Goal: Task Accomplishment & Management: Manage account settings

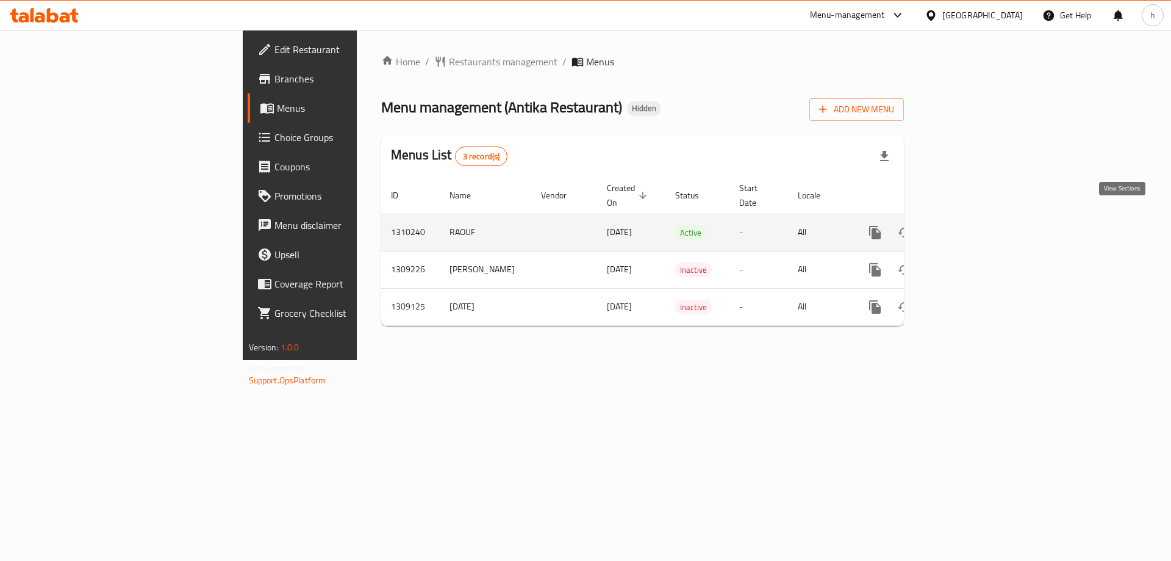
click at [978, 218] on link "enhanced table" at bounding box center [962, 232] width 29 height 29
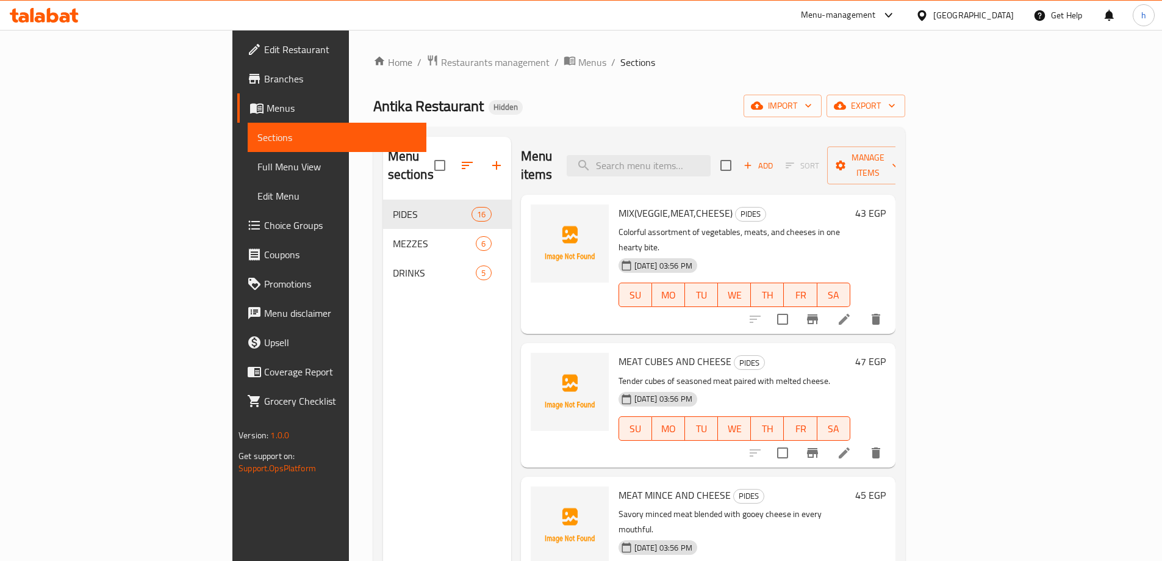
click at [257, 159] on span "Full Menu View" at bounding box center [336, 166] width 159 height 15
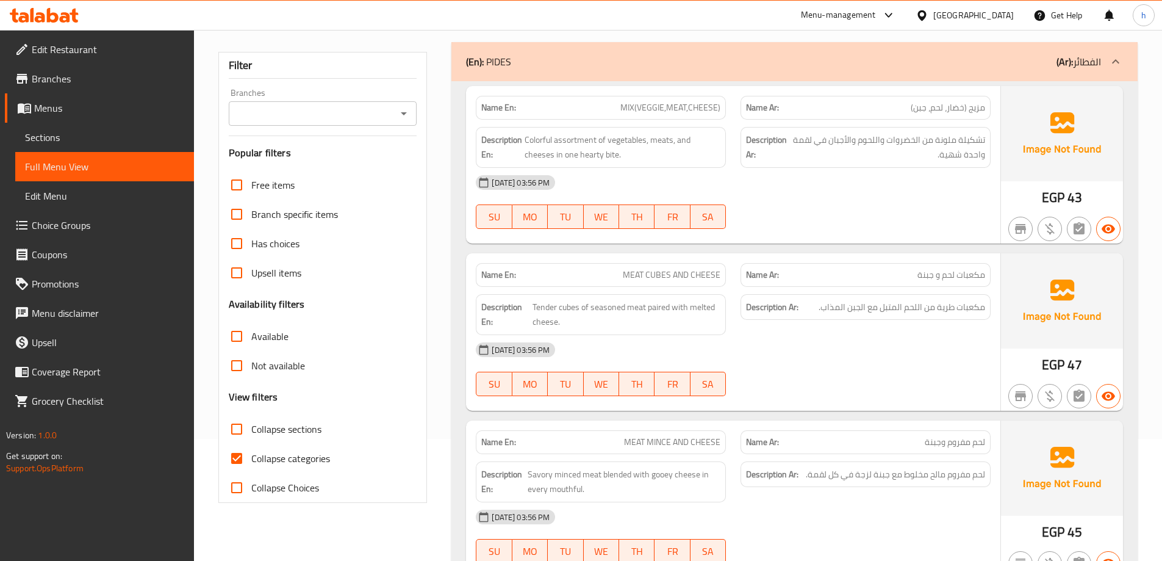
scroll to position [183, 0]
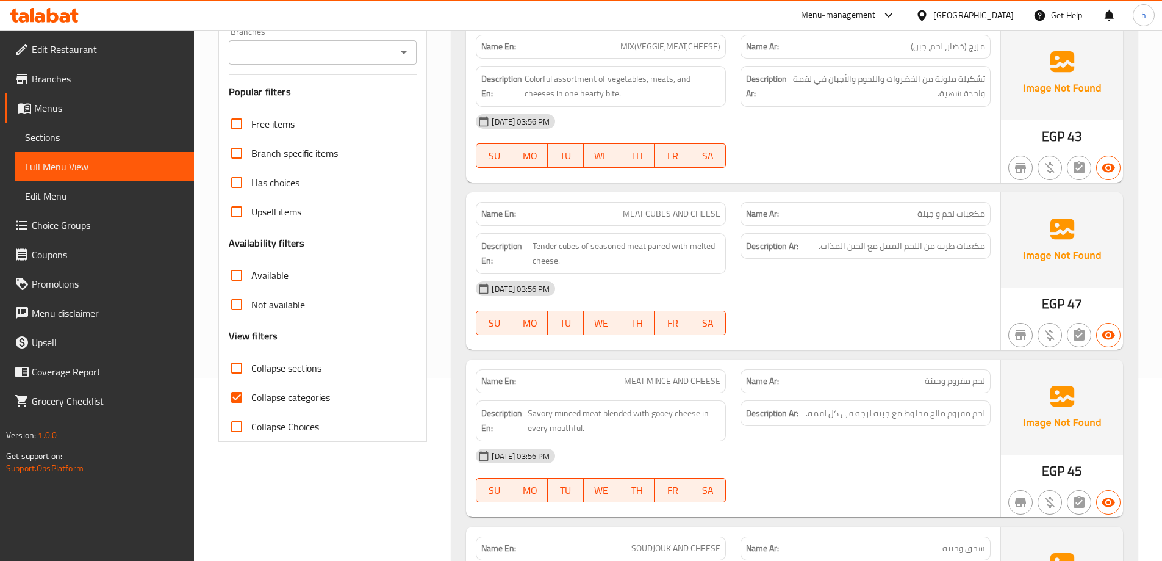
click at [275, 270] on span "Available" at bounding box center [269, 275] width 37 height 15
click at [251, 270] on input "Available" at bounding box center [236, 274] width 29 height 29
checkbox input "true"
click at [239, 397] on input "Collapse categories" at bounding box center [236, 396] width 29 height 29
checkbox input "false"
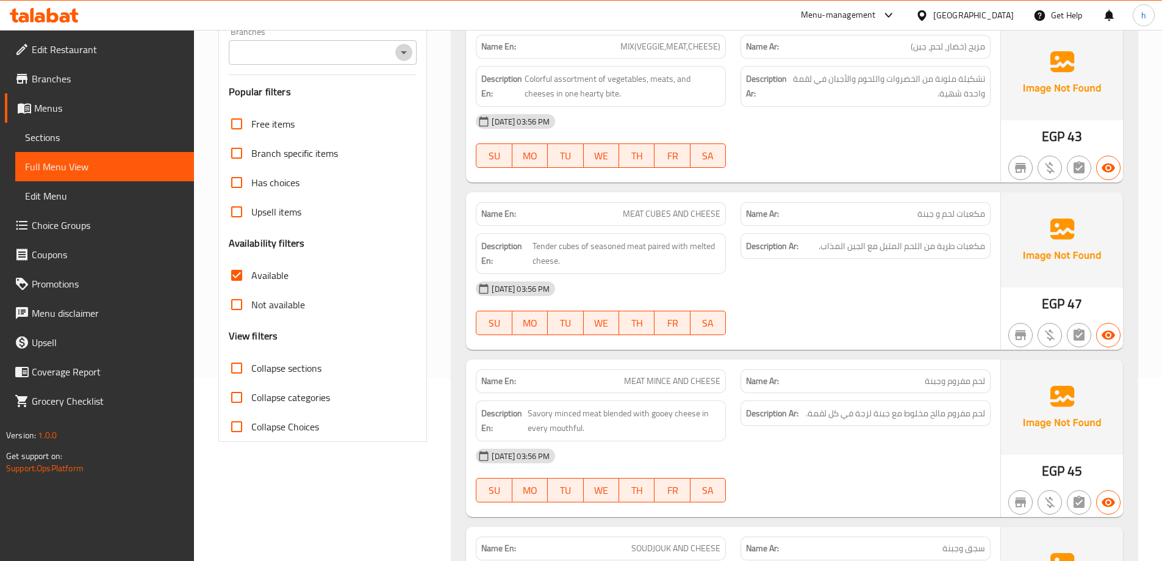
click at [398, 48] on icon "Open" at bounding box center [403, 52] width 15 height 15
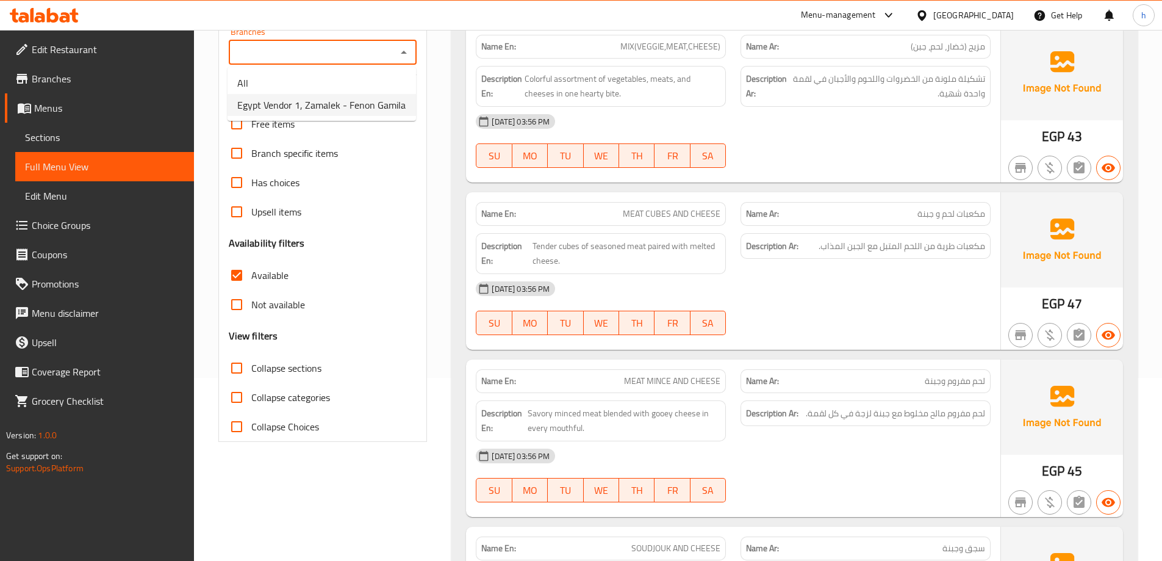
click at [317, 107] on span "Egypt Vendor 1, Zamalek - Fenon Gamila" at bounding box center [321, 105] width 168 height 15
type input "Egypt Vendor 1, Zamalek - Fenon Gamila"
click at [42, 15] on icon at bounding box center [40, 17] width 10 height 10
